Goal: Transaction & Acquisition: Book appointment/travel/reservation

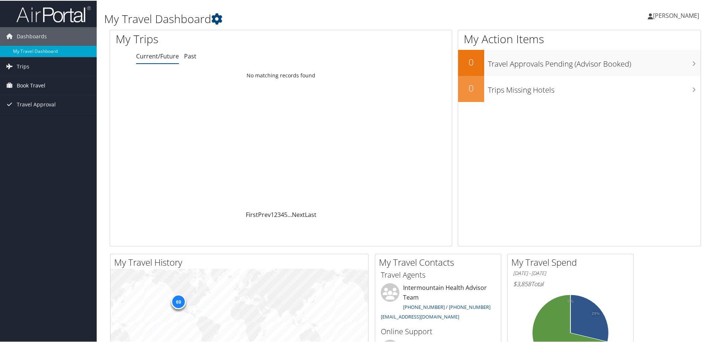
click at [38, 85] on span "Book Travel" at bounding box center [31, 84] width 29 height 19
click at [41, 120] on link "Book/Manage Online Trips" at bounding box center [48, 121] width 97 height 11
